Goal: Book appointment/travel/reservation

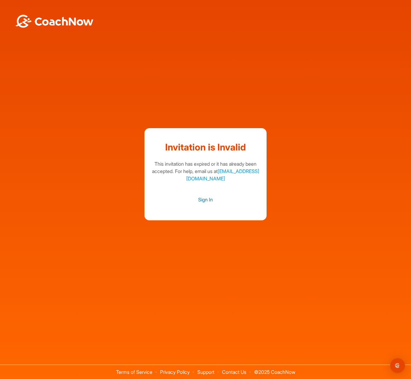
click at [207, 200] on link "Sign In" at bounding box center [206, 200] width 110 height 8
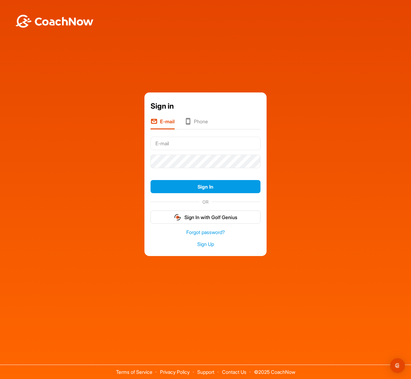
click at [159, 144] on input "text" at bounding box center [206, 143] width 110 height 13
click at [176, 143] on input "text" at bounding box center [206, 143] width 110 height 13
type input "[EMAIL_ADDRESS][DOMAIN_NAME]"
click at [151, 180] on button "Sign In" at bounding box center [206, 186] width 110 height 13
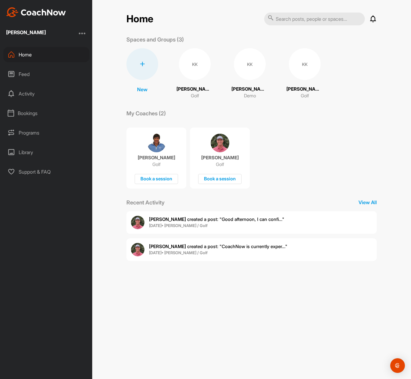
click at [220, 153] on div "[PERSON_NAME] Golf Book a session" at bounding box center [220, 158] width 60 height 61
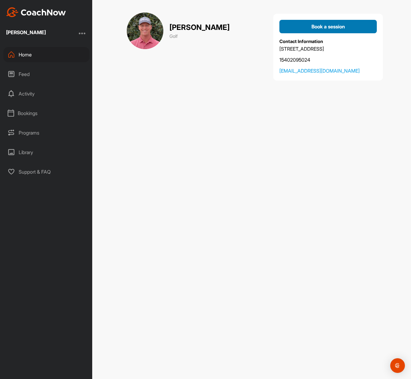
click at [328, 25] on span "Book a session" at bounding box center [329, 27] width 34 height 6
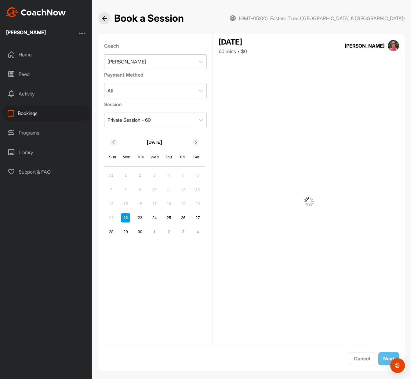
scroll to position [6, 0]
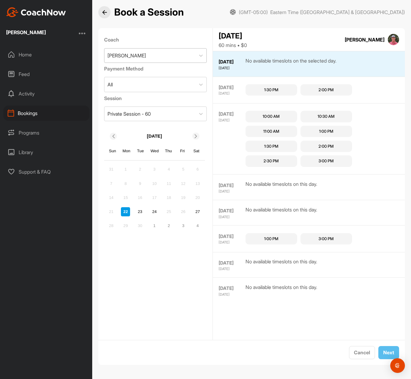
click at [183, 61] on div "[PERSON_NAME]" at bounding box center [149, 56] width 91 height 14
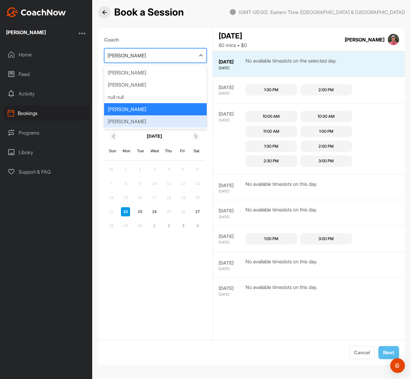
click at [144, 122] on div "[PERSON_NAME]" at bounding box center [155, 121] width 103 height 12
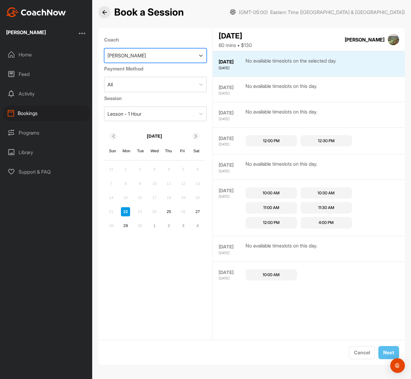
click at [40, 52] on div "Home" at bounding box center [46, 54] width 86 height 15
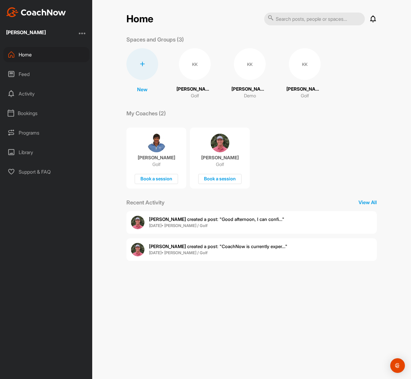
click at [27, 72] on div "Feed" at bounding box center [46, 74] width 86 height 15
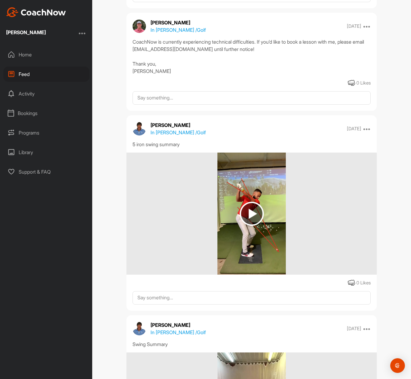
scroll to position [183, 0]
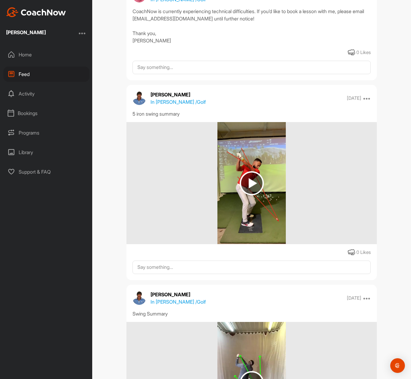
click at [268, 217] on img at bounding box center [251, 183] width 69 height 122
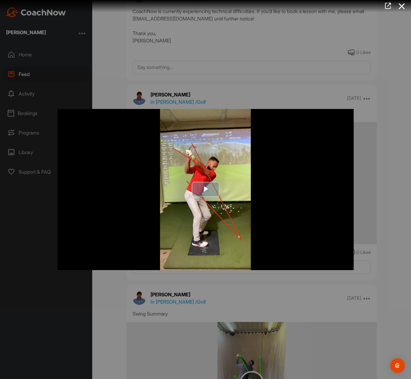
click at [206, 190] on span "Video Player" at bounding box center [206, 190] width 0 height 0
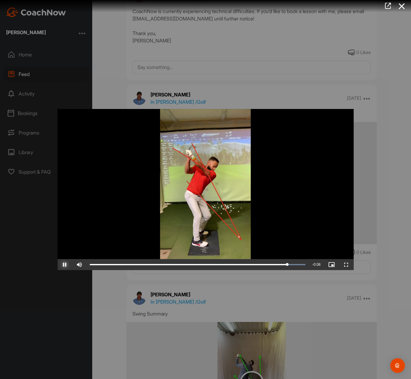
click at [64, 265] on span "Video Player" at bounding box center [64, 265] width 15 height 0
click at [341, 88] on div at bounding box center [205, 189] width 411 height 379
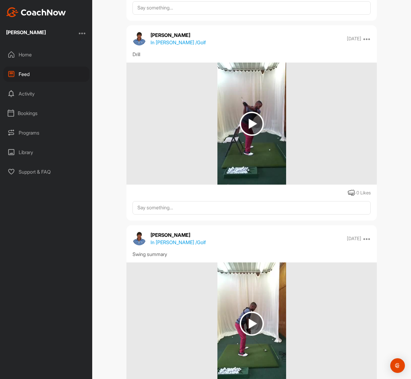
scroll to position [2474, 0]
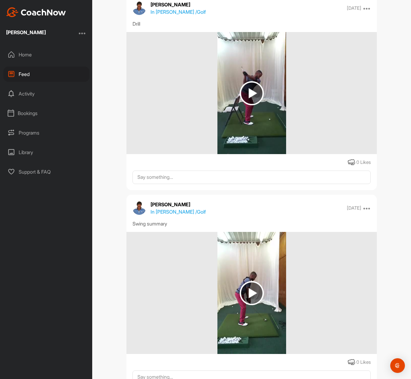
click at [26, 57] on div "Home" at bounding box center [46, 54] width 86 height 15
